Goal: Transaction & Acquisition: Subscribe to service/newsletter

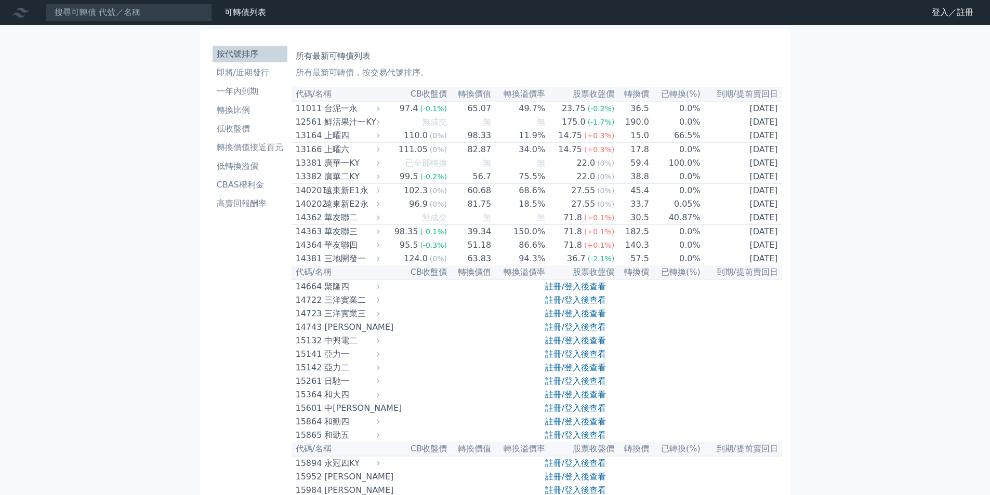
click at [575, 318] on link "註冊/登入後查看" at bounding box center [575, 314] width 61 height 10
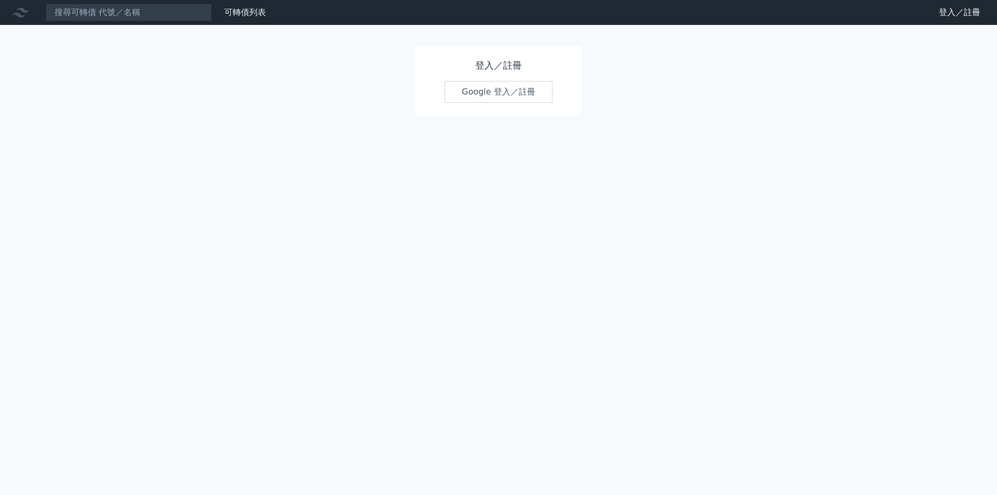
click at [504, 91] on link "Google 登入／註冊" at bounding box center [499, 92] width 108 height 22
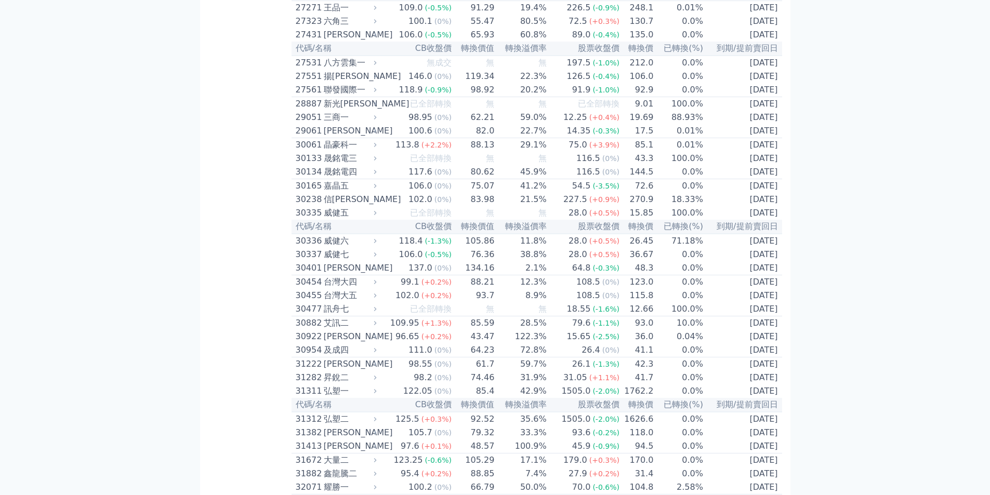
scroll to position [1912, 0]
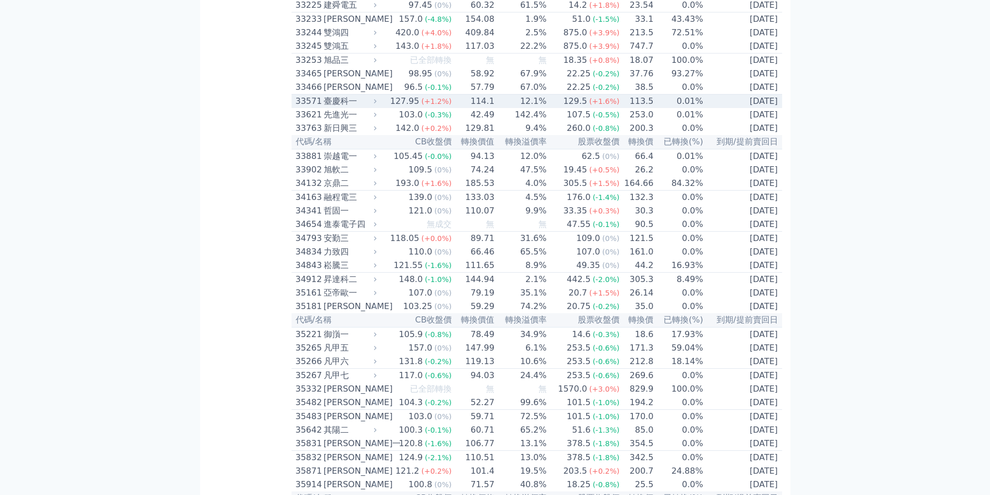
click at [695, 109] on td "0.01%" at bounding box center [679, 102] width 50 height 14
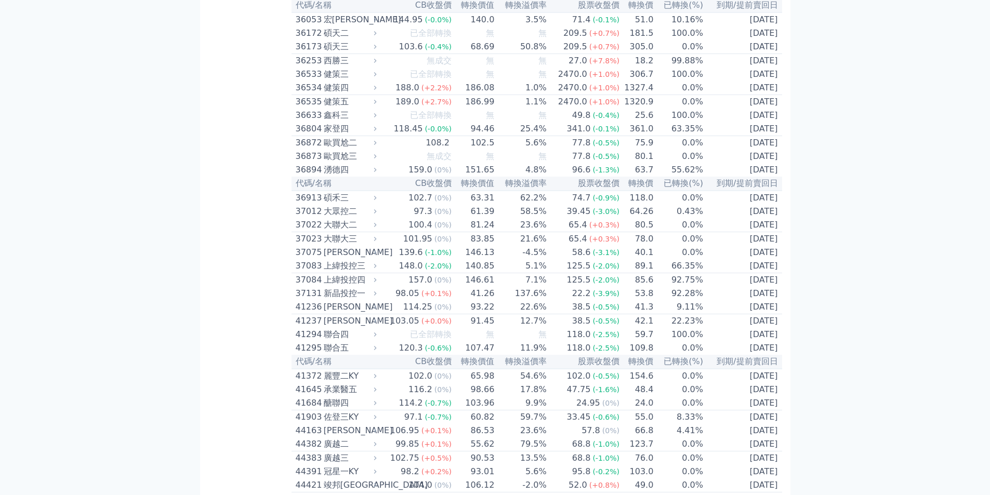
scroll to position [2744, 0]
